Goal: Task Accomplishment & Management: Manage account settings

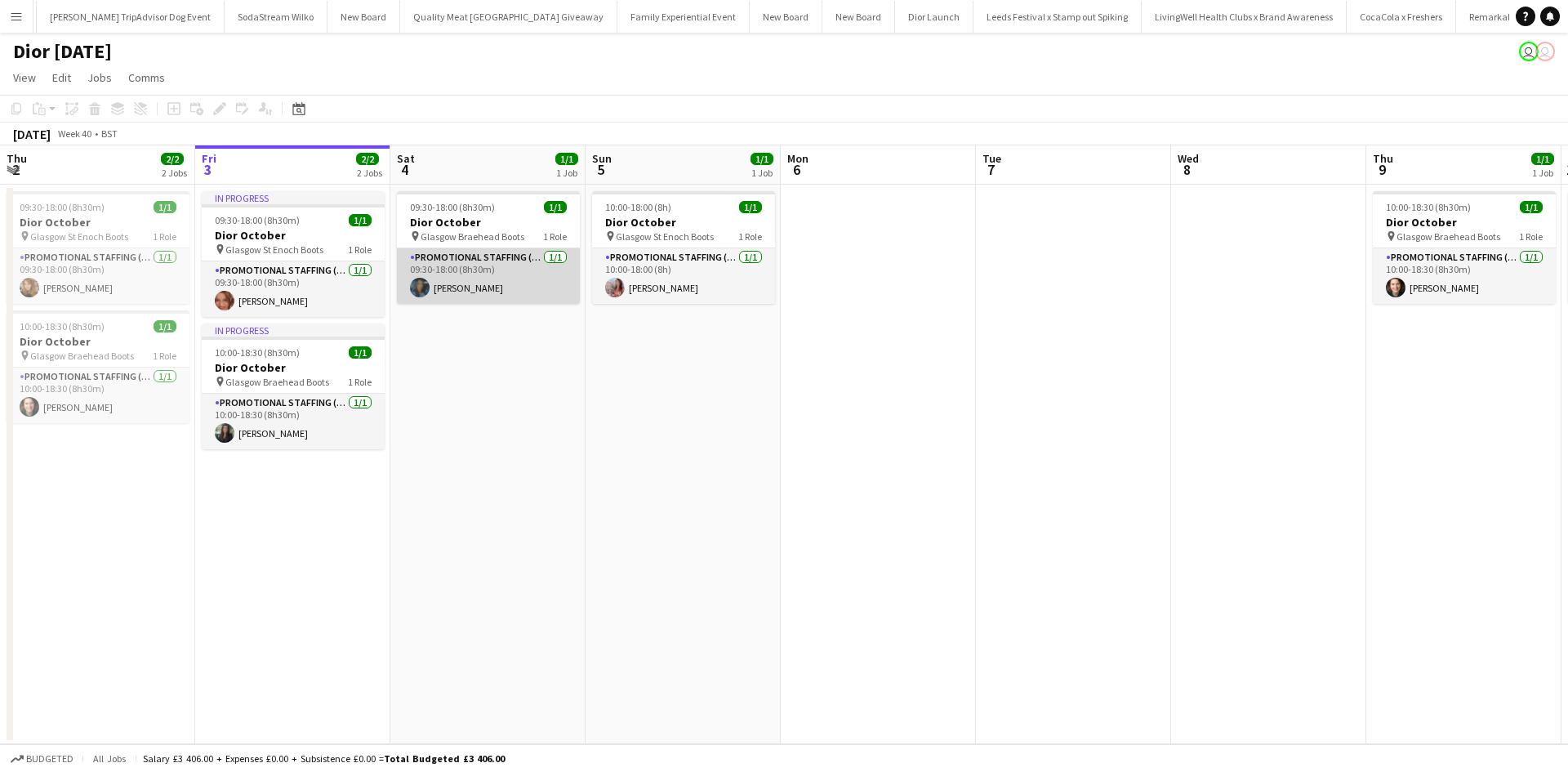
click at [445, 286] on app-card-role "Promotional Staffing (Sales Staff) [DATE] 09:30-18:00 (8h30m) [PERSON_NAME]" at bounding box center [488, 276] width 183 height 56
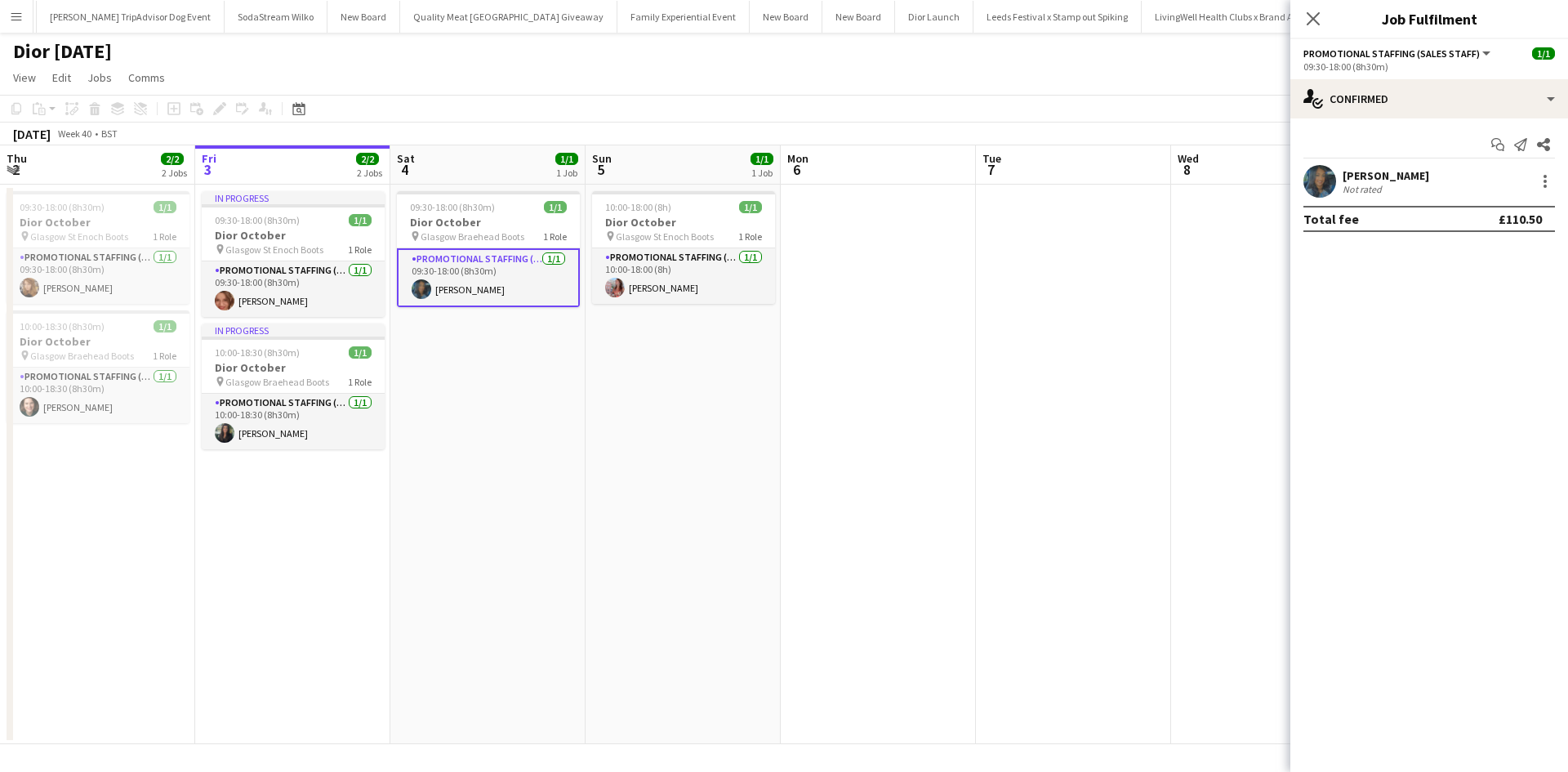
scroll to position [0, 17546]
click at [1384, 171] on div "[PERSON_NAME]" at bounding box center [1386, 175] width 87 height 15
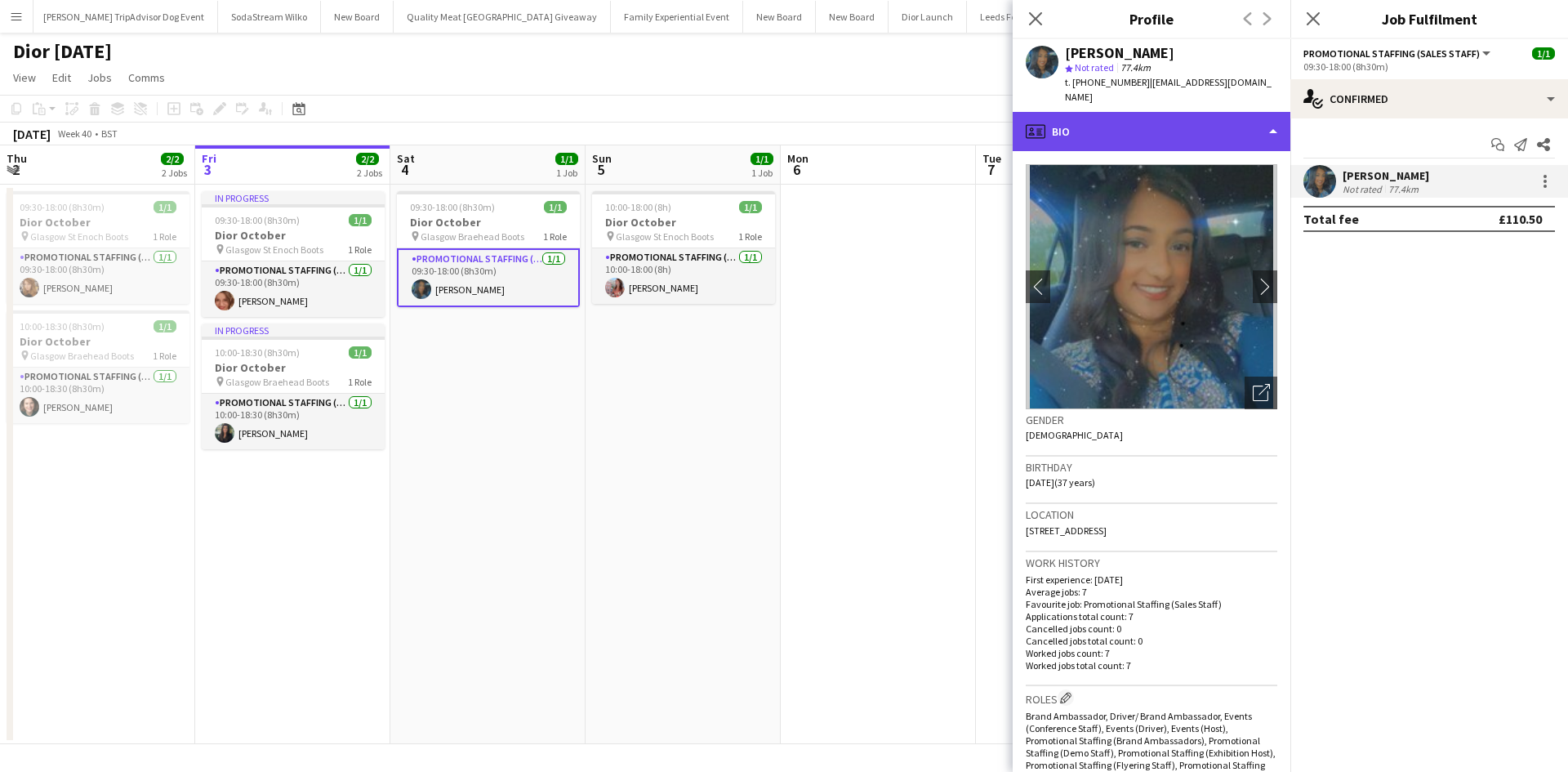
click at [1203, 119] on div "profile Bio" at bounding box center [1152, 132] width 278 height 39
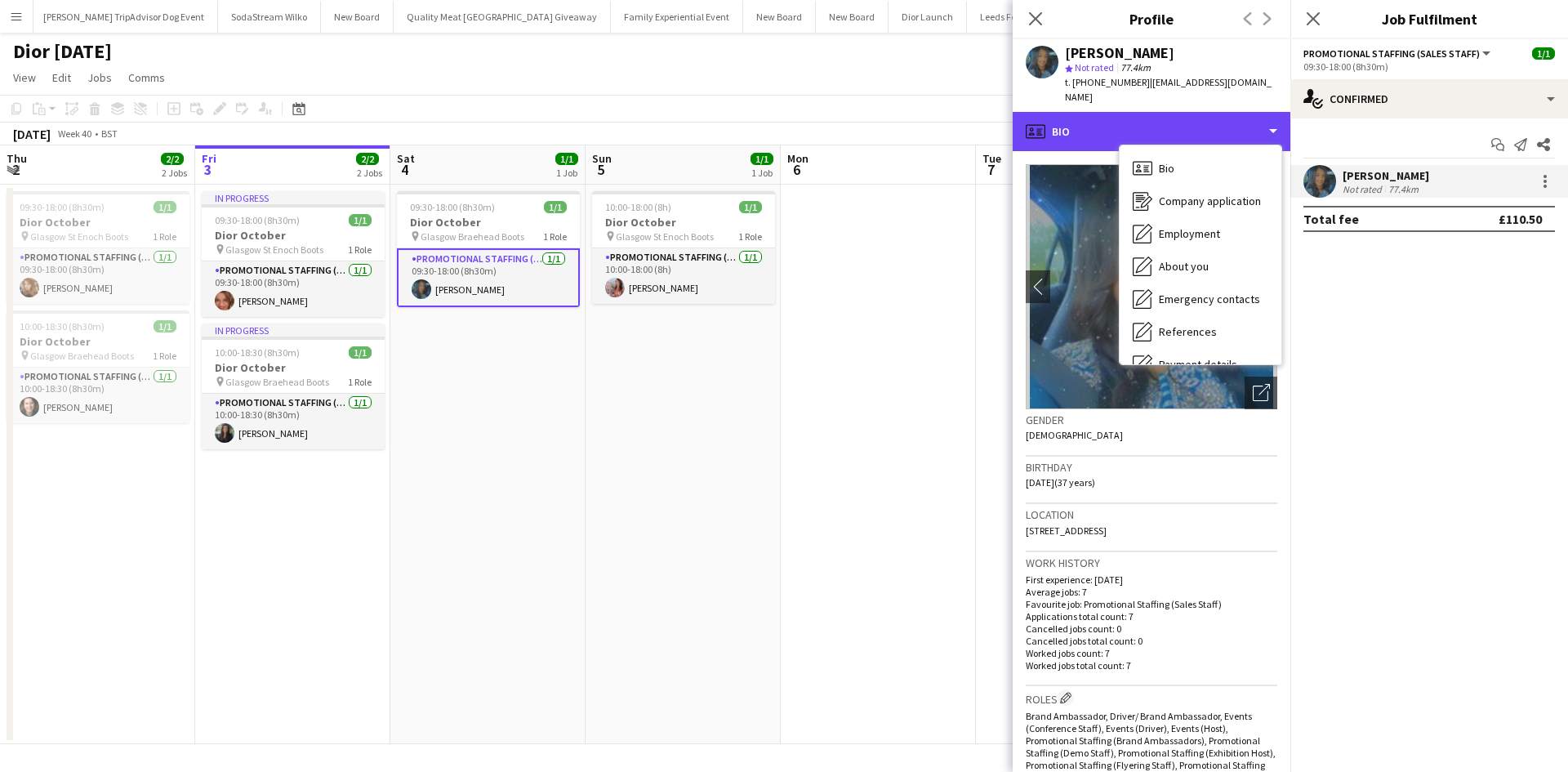
scroll to position [187, 0]
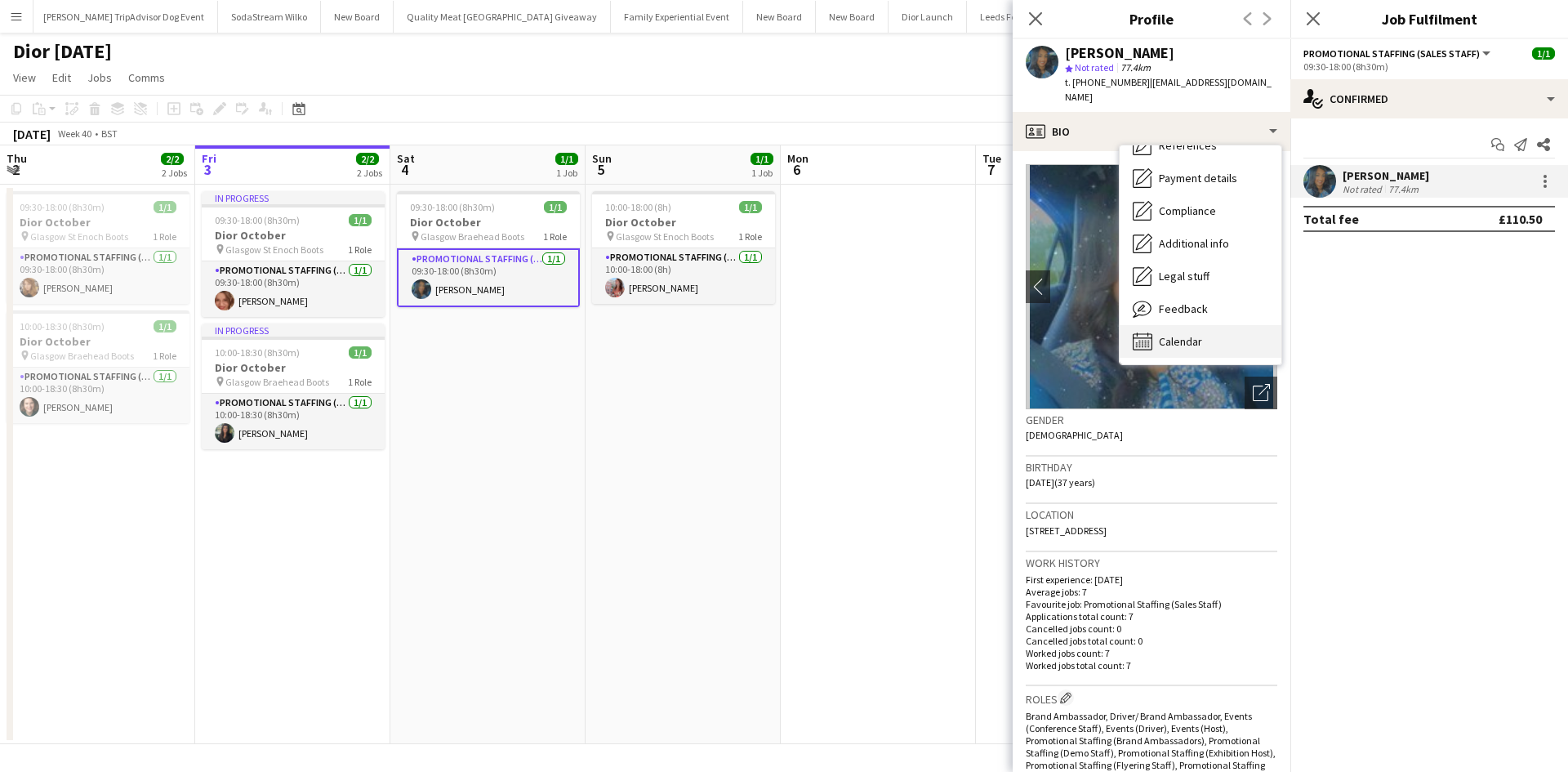
click at [1177, 340] on div "Calendar Calendar" at bounding box center [1200, 341] width 162 height 33
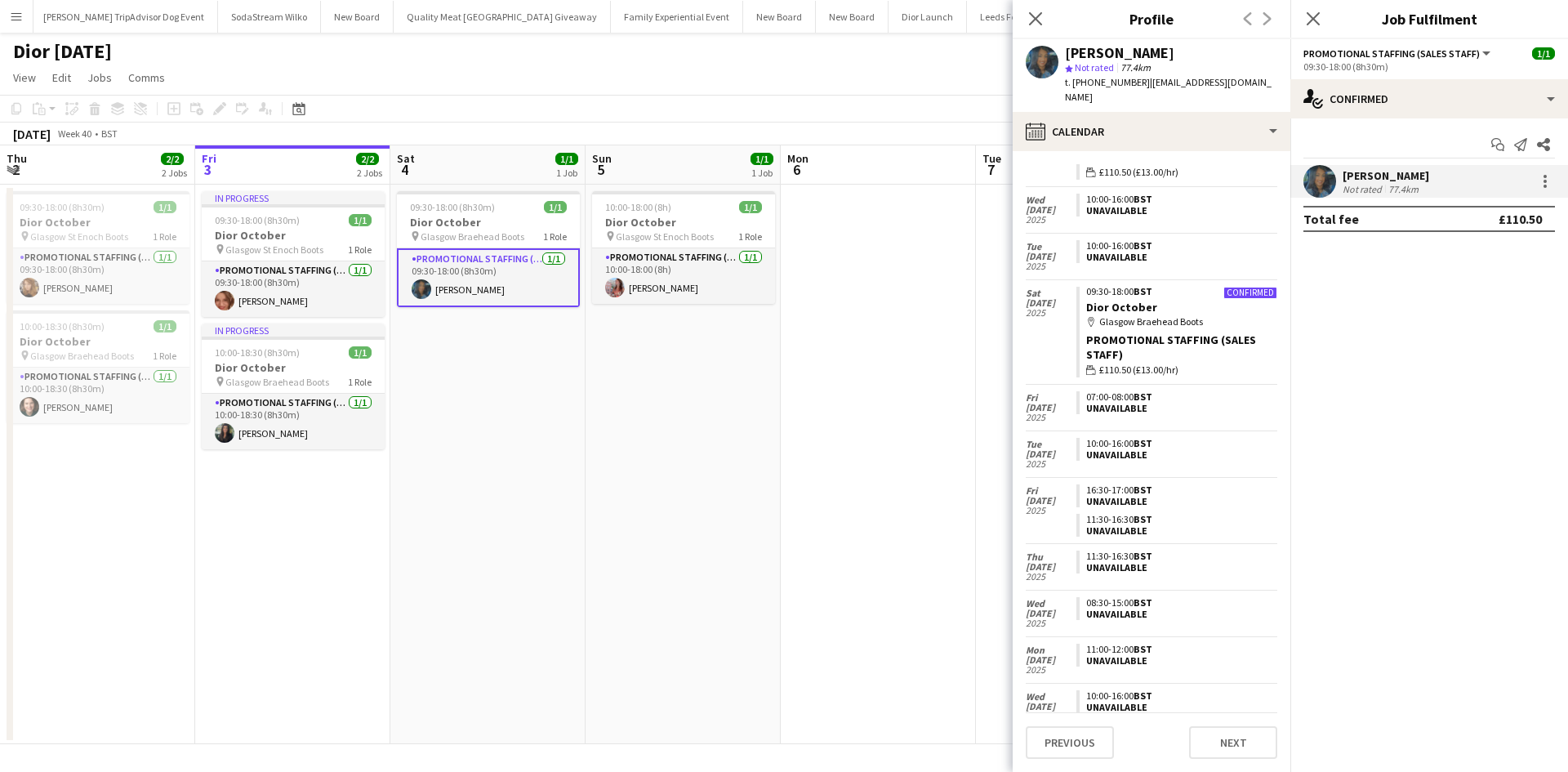
scroll to position [1861, 0]
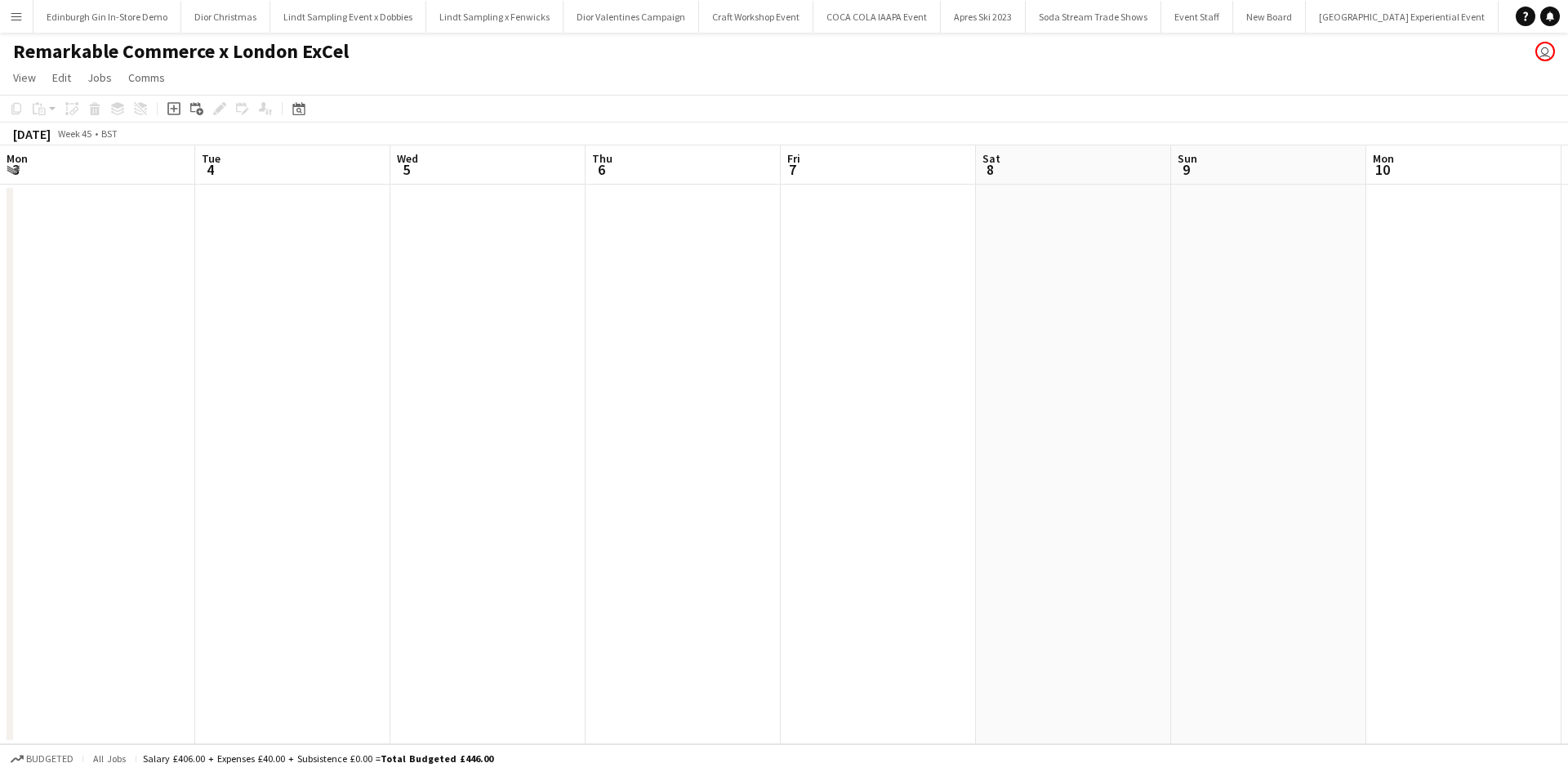
scroll to position [0, 719]
